Goal: Book appointment/travel/reservation

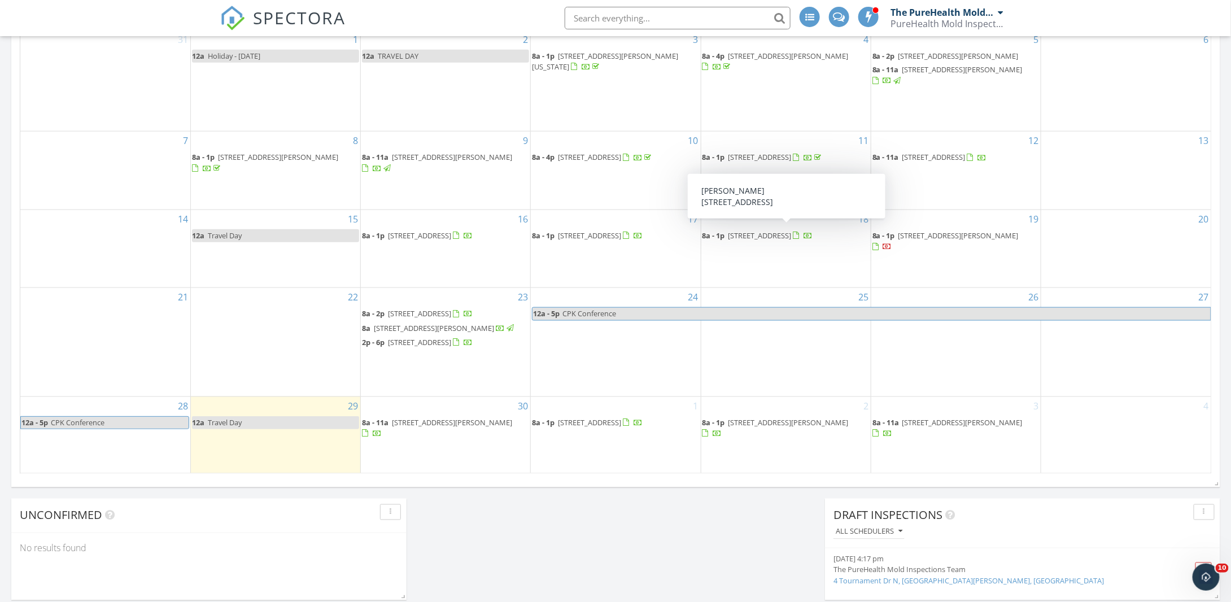
scroll to position [563, 0]
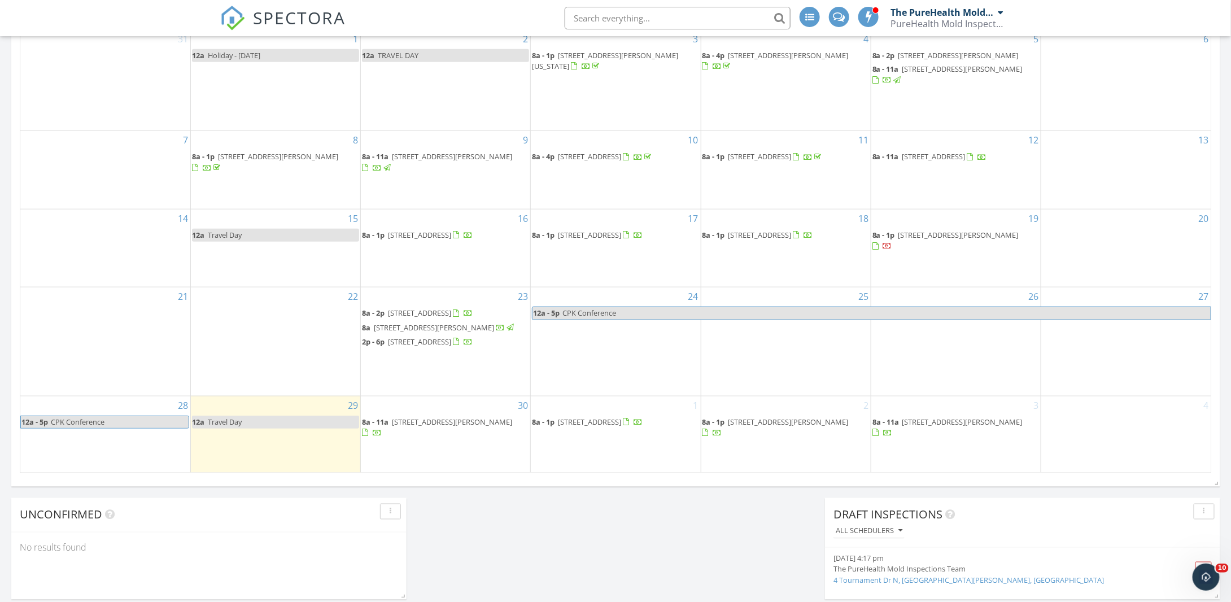
click at [621, 427] on span "707 W Park Dr , Columbia City 46725" at bounding box center [589, 422] width 63 height 10
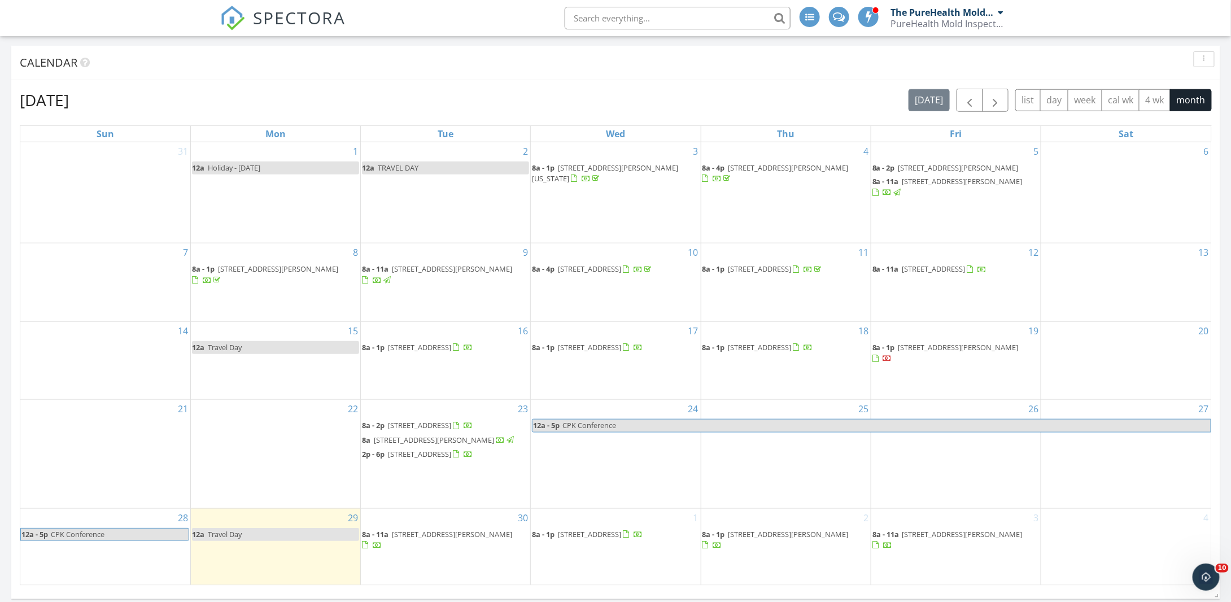
scroll to position [451, 0]
click at [998, 112] on div "September 2025 today list day week cal wk 4 wk month Sun Mon Tue Wed Thu Fri Sa…" at bounding box center [616, 337] width 1192 height 497
click at [998, 108] on span "button" at bounding box center [996, 101] width 14 height 14
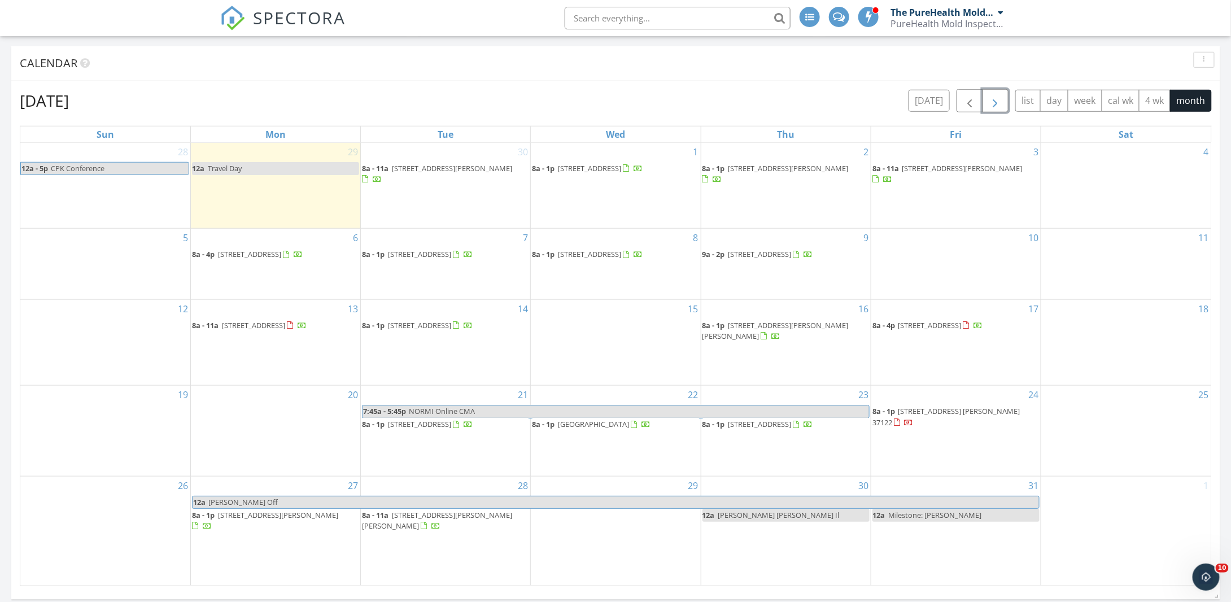
click at [1005, 109] on button "button" at bounding box center [995, 100] width 27 height 23
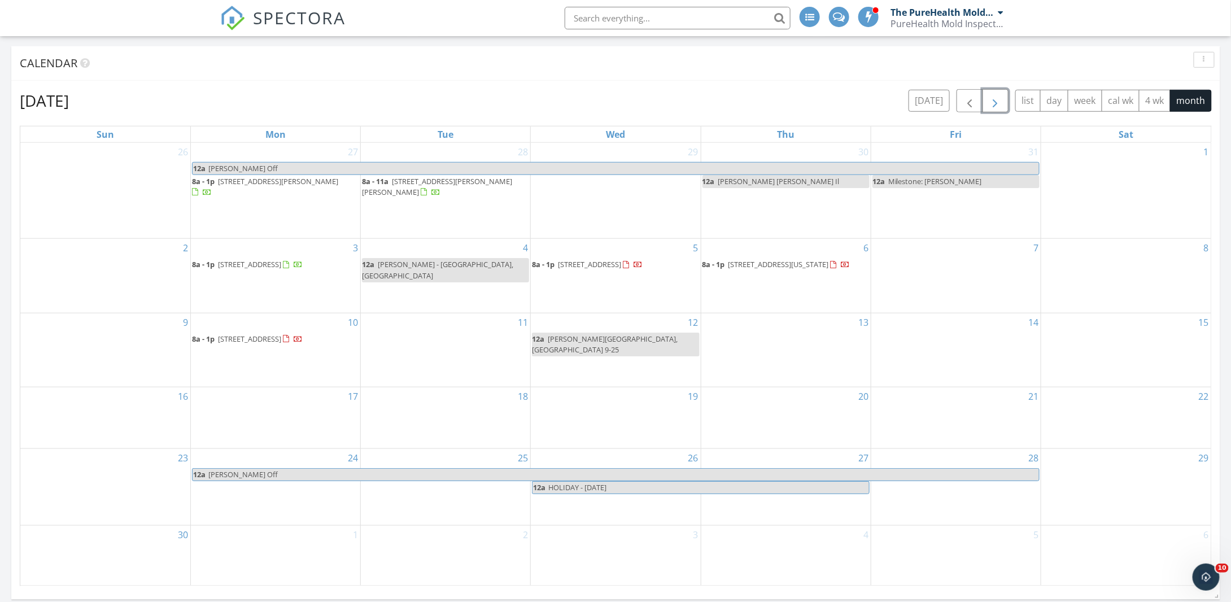
click at [756, 327] on div "13" at bounding box center [785, 349] width 169 height 73
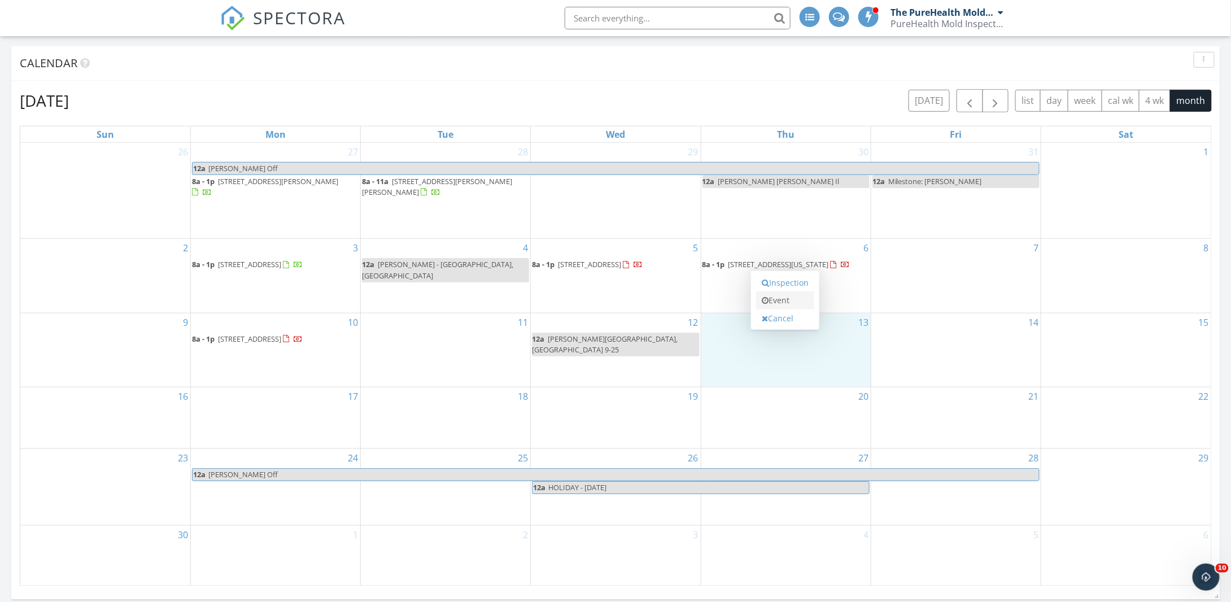
click at [780, 295] on link "Event" at bounding box center [785, 300] width 58 height 18
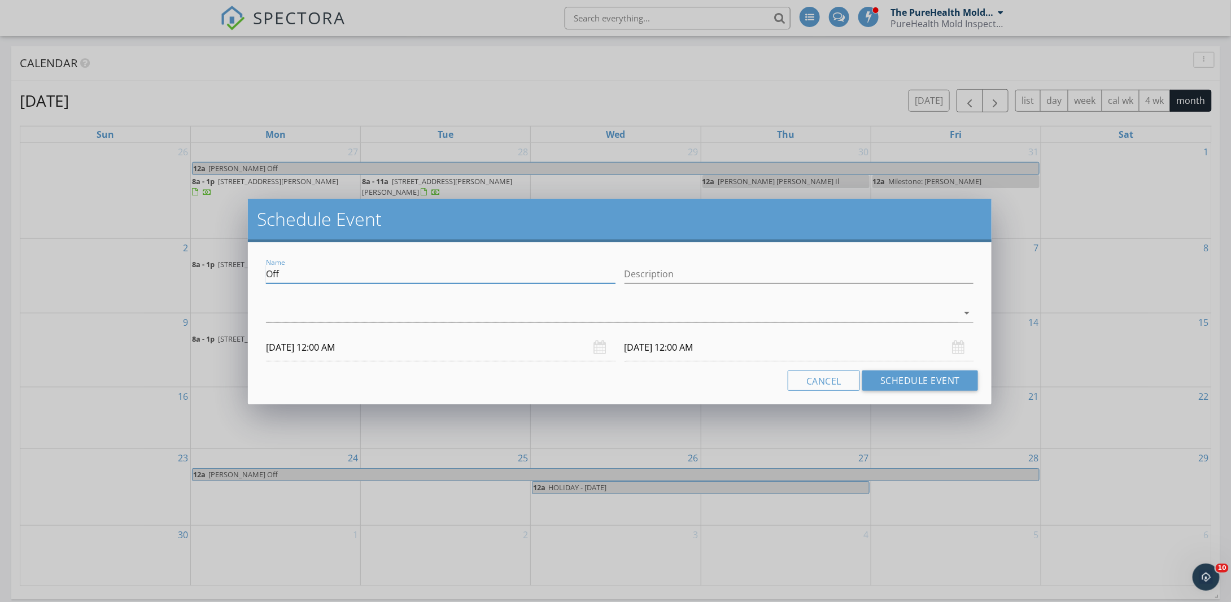
type textarea "Off"
drag, startPoint x: 387, startPoint y: 279, endPoint x: 160, endPoint y: 279, distance: 227.5
click at [160, 279] on div "Schedule Event Name Off Description arrow_drop_down 11/13/2025 12:00 AM 11/14/2…" at bounding box center [615, 301] width 1231 height 602
type input "Gloria Herbeck - Tennessee"
drag, startPoint x: 296, startPoint y: 275, endPoint x: 189, endPoint y: 276, distance: 107.3
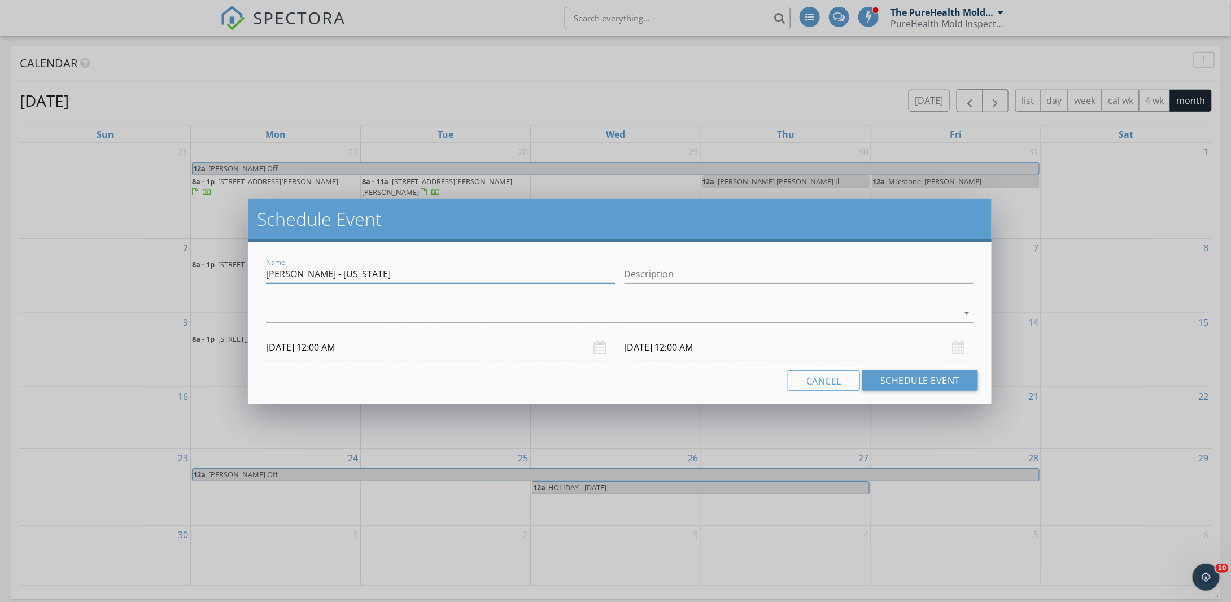
click at [189, 276] on div "Schedule Event Name Gloria Herbeck - Tennessee Description check_box_outline_bl…" at bounding box center [615, 301] width 1231 height 602
click at [662, 276] on input "Description" at bounding box center [798, 274] width 349 height 19
paste input "Gloria Herbeck - Tennessee"
type input "Gloria Herbeck - Tennessee"
click at [594, 314] on div at bounding box center [612, 313] width 692 height 19
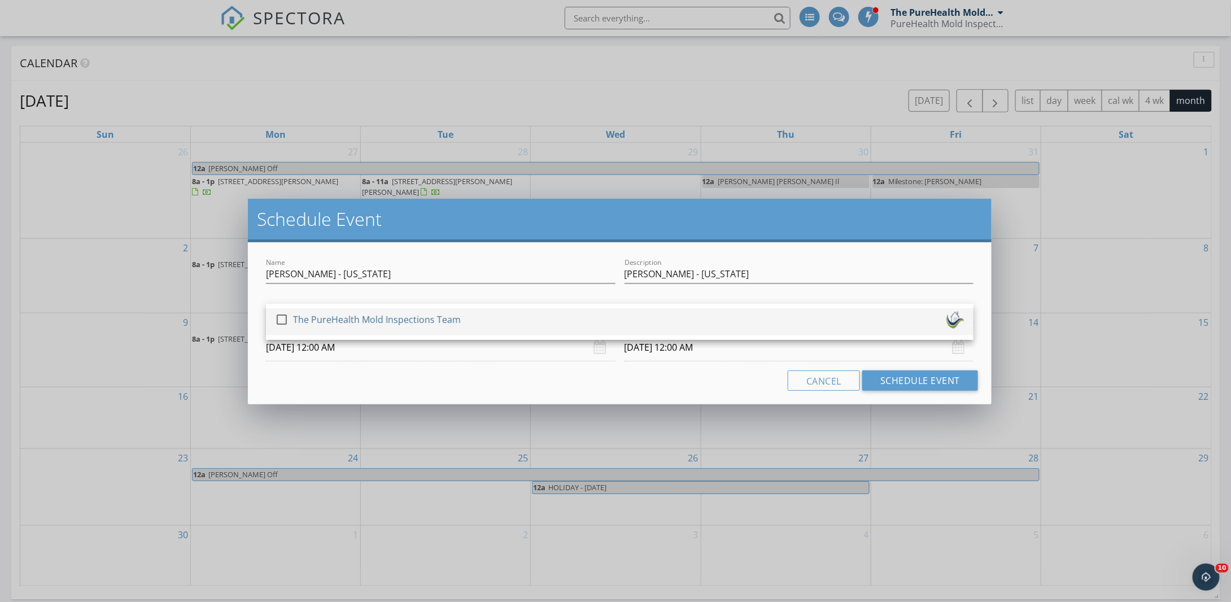
click at [581, 330] on div "check_box_outline_blank The PureHealth Mold Inspections Team" at bounding box center [619, 322] width 689 height 23
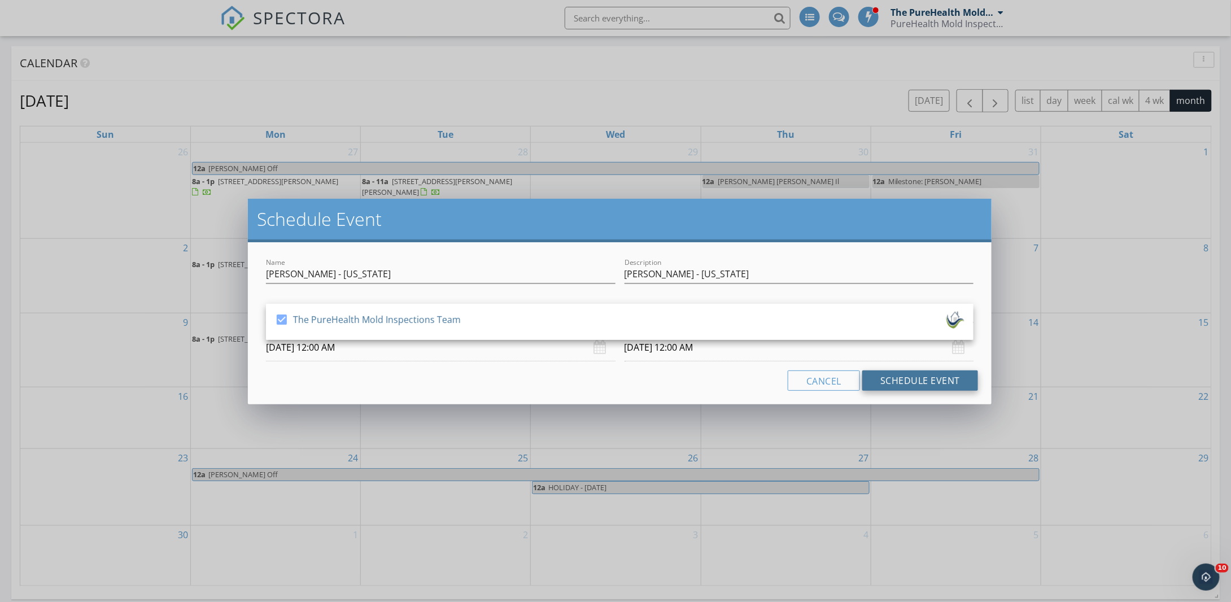
click at [941, 381] on button "Schedule Event" at bounding box center [920, 380] width 116 height 20
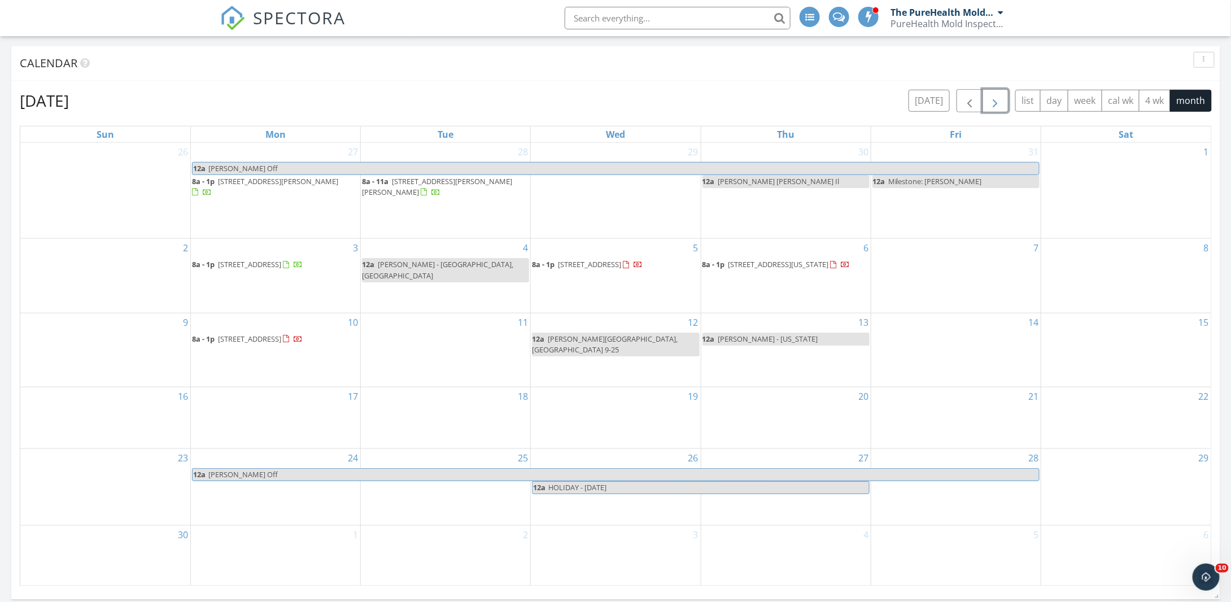
click at [999, 98] on span "button" at bounding box center [996, 101] width 14 height 14
